Goal: Task Accomplishment & Management: Manage account settings

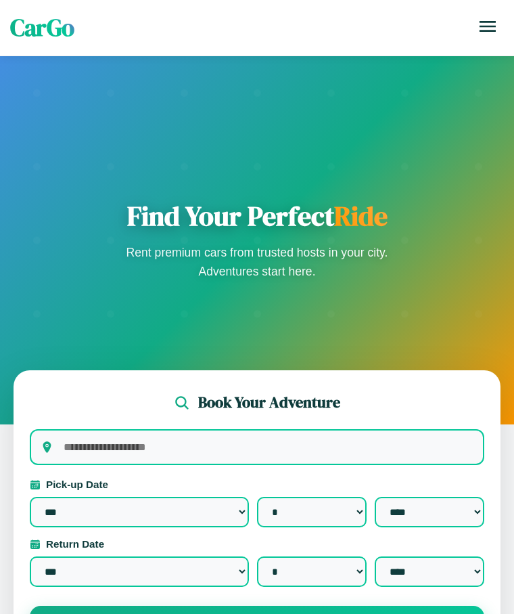
select select "*"
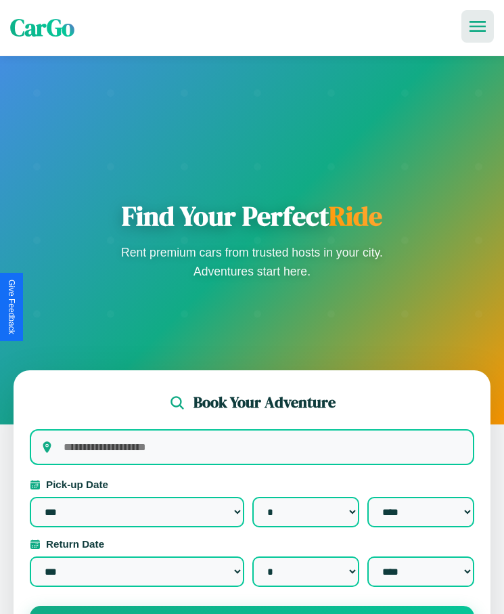
click at [478, 26] on icon at bounding box center [478, 26] width 16 height 11
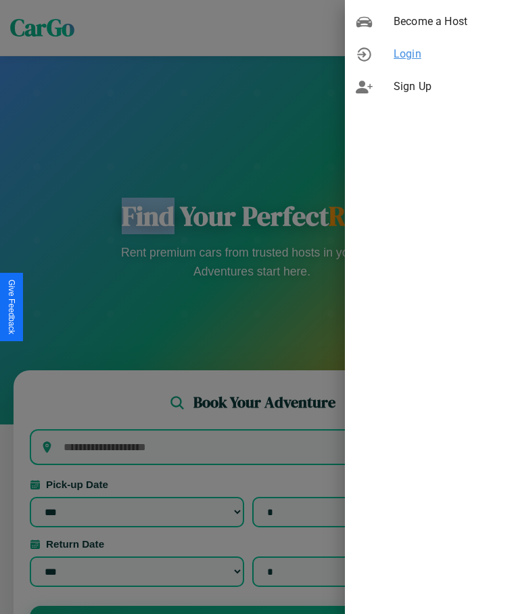
click at [430, 54] on span "Login" at bounding box center [449, 54] width 110 height 16
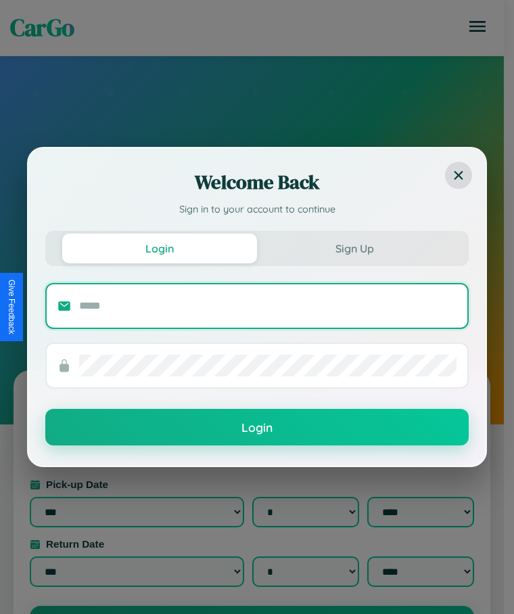
click at [268, 305] on input "text" at bounding box center [268, 306] width 378 height 22
type input "**********"
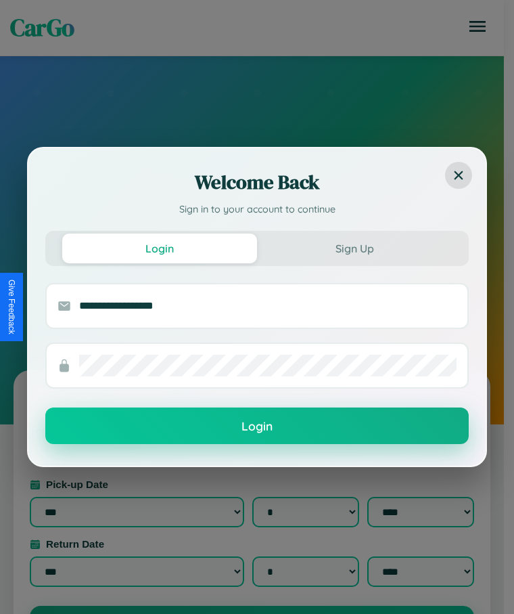
click at [257, 426] on button "Login" at bounding box center [257, 425] width 424 height 37
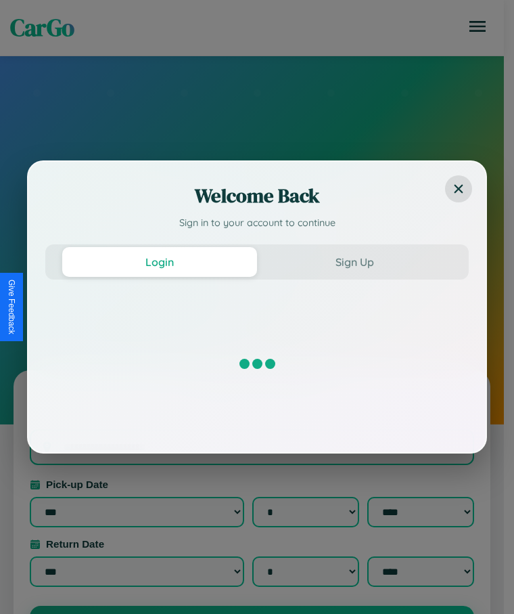
select select "*"
